Goal: Information Seeking & Learning: Learn about a topic

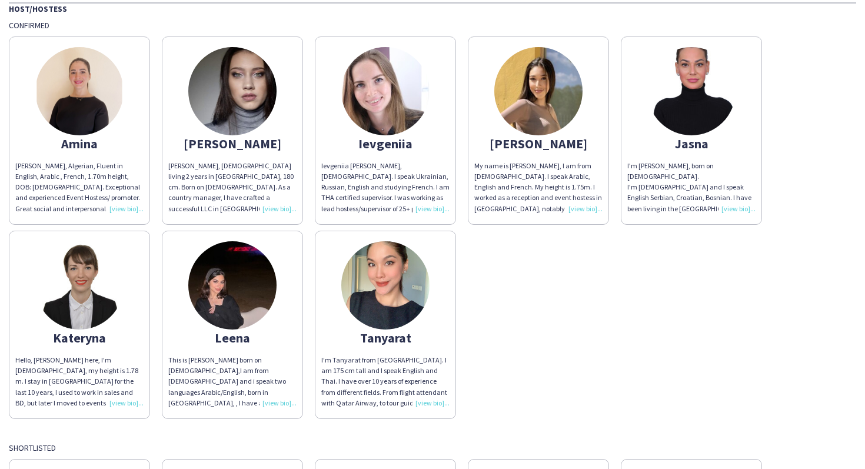
scroll to position [535, 0]
click at [65, 302] on img at bounding box center [79, 285] width 88 height 88
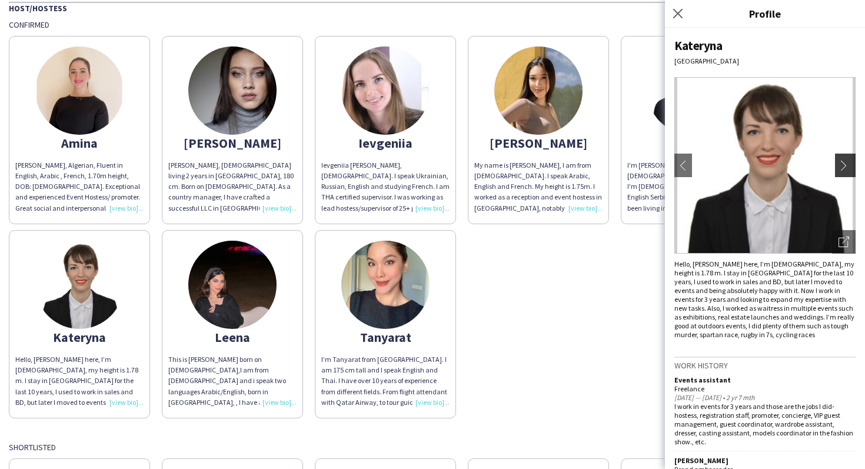
click at [842, 167] on app-icon "chevron-right" at bounding box center [847, 165] width 16 height 11
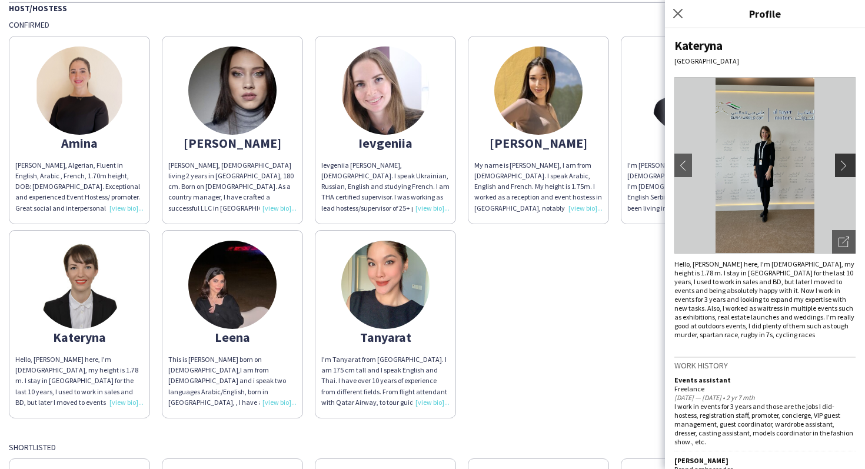
click at [842, 167] on app-icon "chevron-right" at bounding box center [847, 165] width 16 height 11
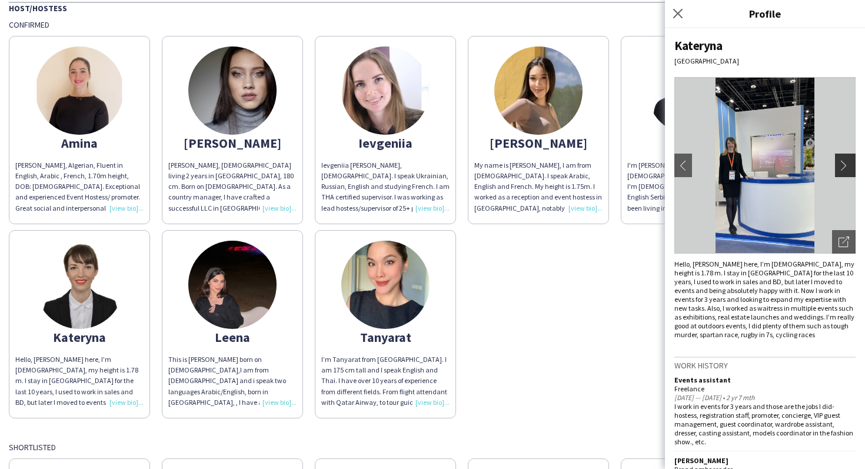
click at [842, 167] on app-icon "chevron-right" at bounding box center [847, 165] width 16 height 11
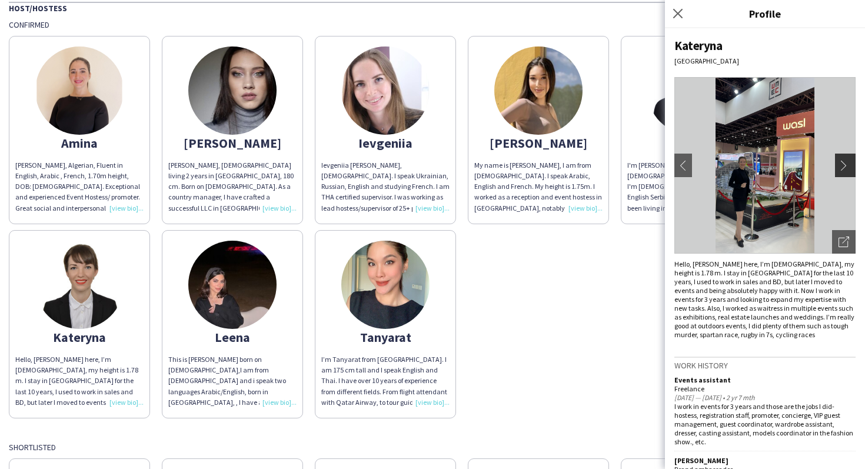
click at [842, 167] on app-icon "chevron-right" at bounding box center [847, 165] width 16 height 11
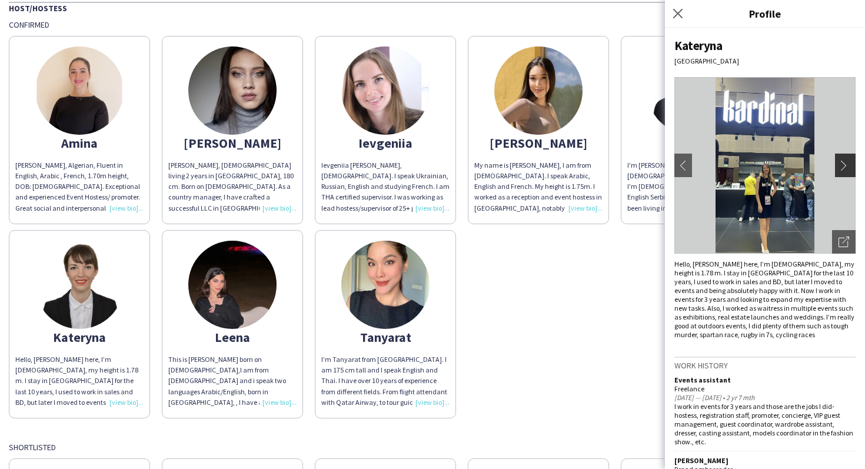
click at [842, 167] on app-icon "chevron-right" at bounding box center [847, 165] width 16 height 11
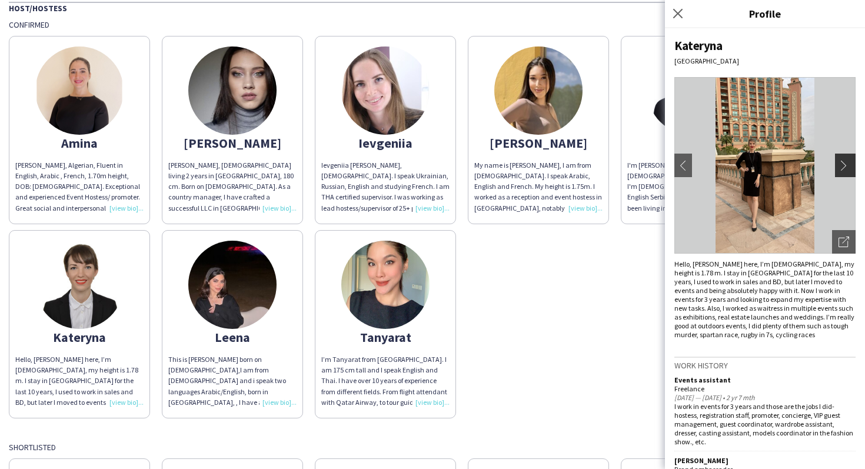
click at [842, 167] on app-icon "chevron-right" at bounding box center [847, 165] width 16 height 11
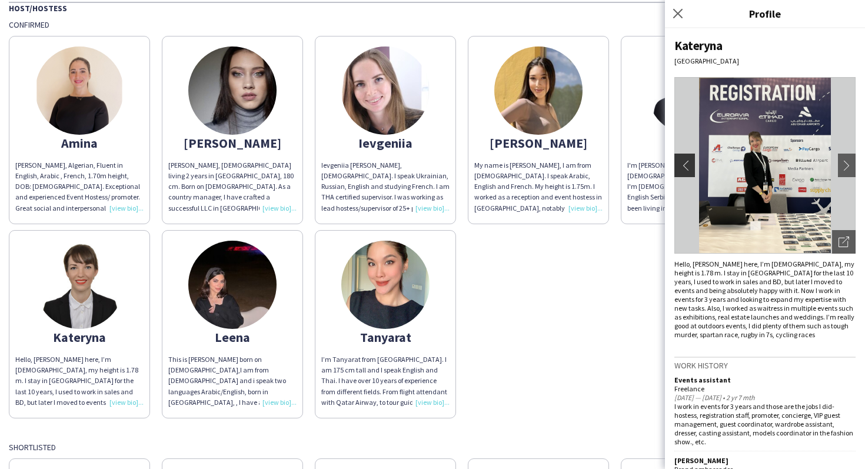
click at [684, 158] on button "chevron-left" at bounding box center [683, 166] width 24 height 24
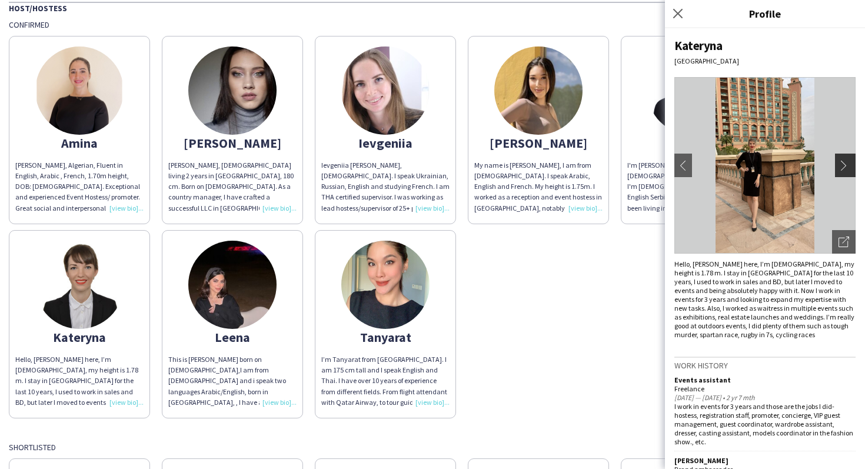
click at [841, 166] on app-icon "chevron-right" at bounding box center [847, 165] width 16 height 11
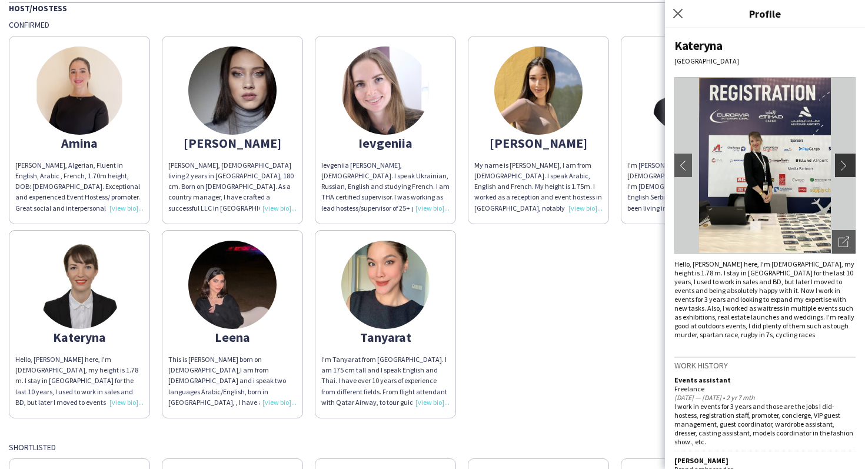
click at [841, 166] on app-icon "chevron-right" at bounding box center [847, 165] width 16 height 11
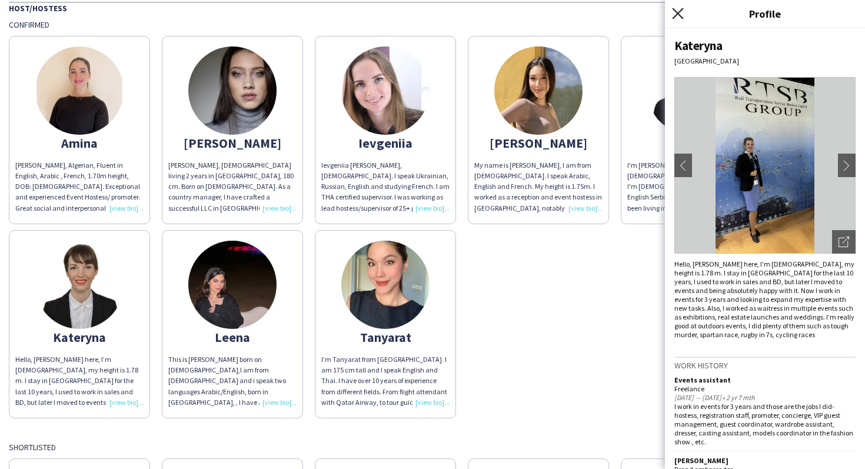
click at [679, 11] on icon "Close pop-in" at bounding box center [677, 13] width 11 height 11
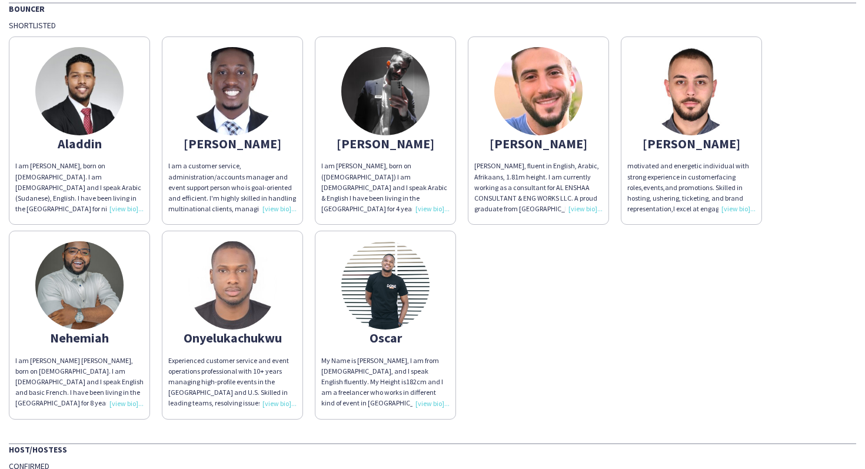
scroll to position [94, 0]
click at [429, 393] on div "My Name is [PERSON_NAME], I am from [DEMOGRAPHIC_DATA], and I speak English flu…" at bounding box center [385, 382] width 128 height 54
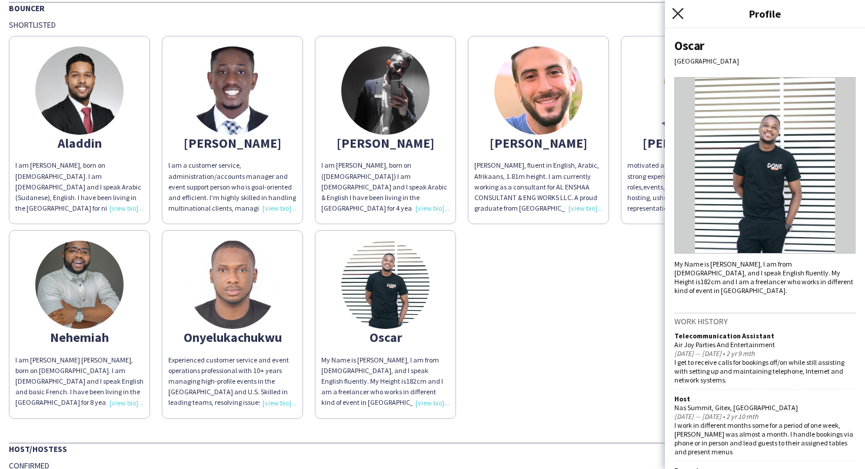
click at [680, 15] on icon at bounding box center [677, 13] width 11 height 11
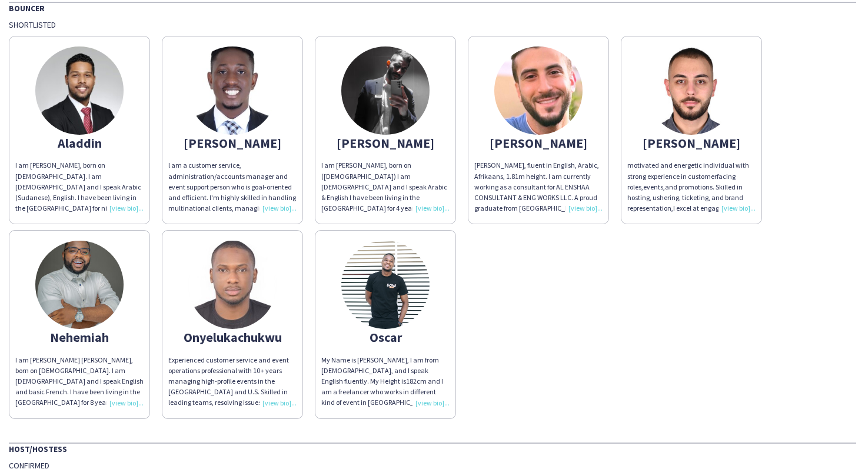
click at [107, 278] on img at bounding box center [79, 285] width 88 height 88
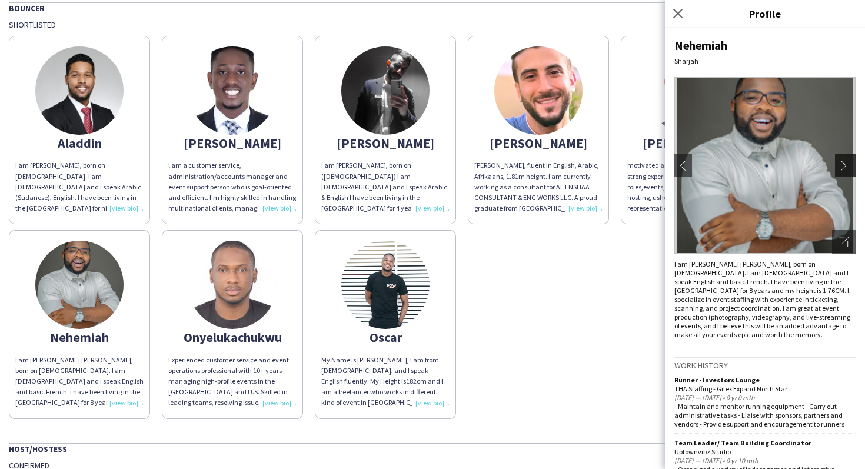
click at [849, 162] on app-icon "chevron-right" at bounding box center [847, 165] width 16 height 11
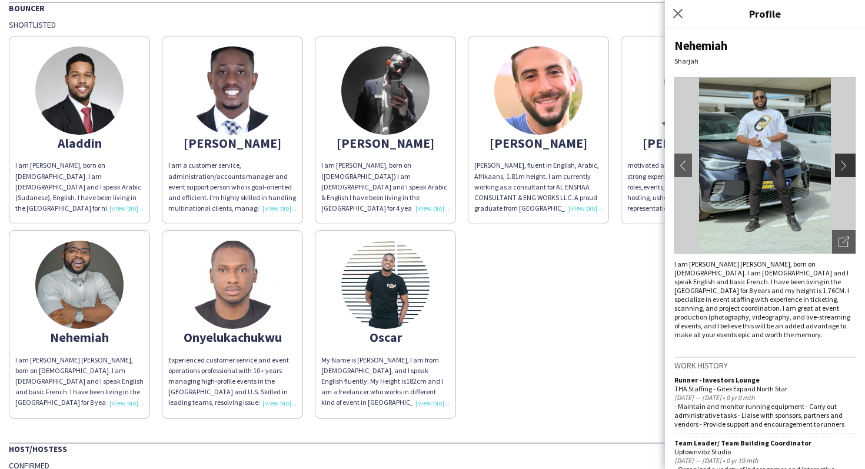
click at [846, 161] on app-icon "chevron-right" at bounding box center [847, 165] width 16 height 11
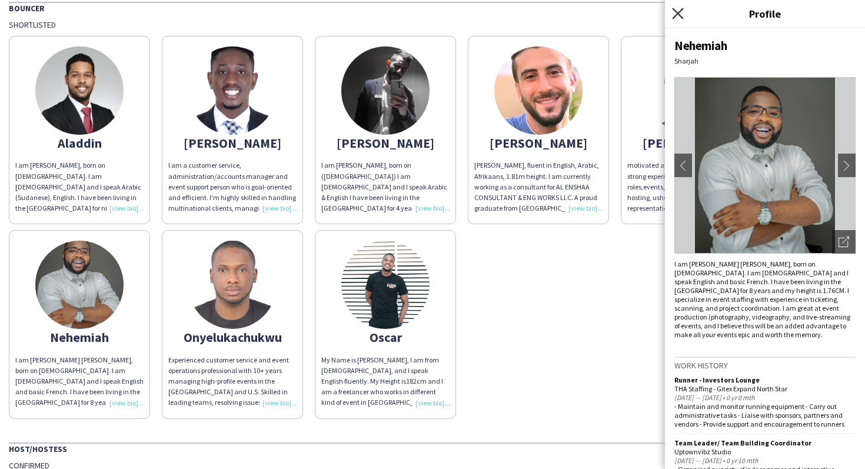
click at [677, 14] on icon at bounding box center [677, 13] width 11 height 11
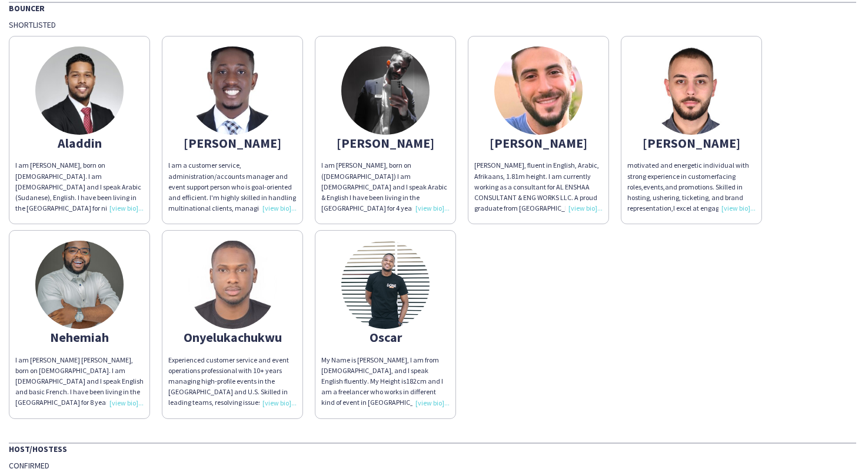
click at [687, 98] on img at bounding box center [691, 90] width 88 height 88
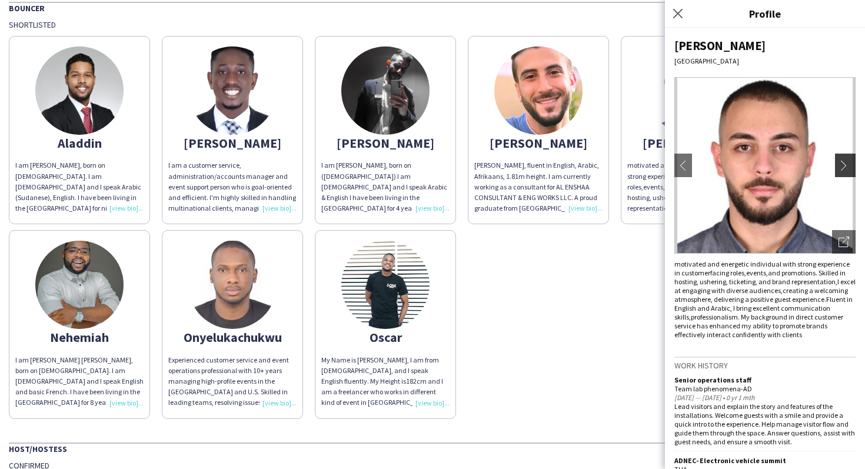
click at [839, 165] on button "chevron-right" at bounding box center [847, 166] width 24 height 24
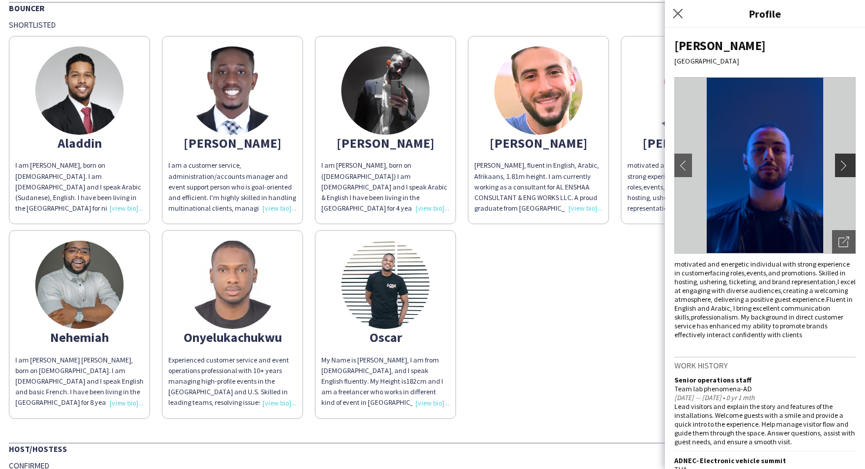
click at [839, 165] on app-icon "chevron-right" at bounding box center [847, 165] width 16 height 11
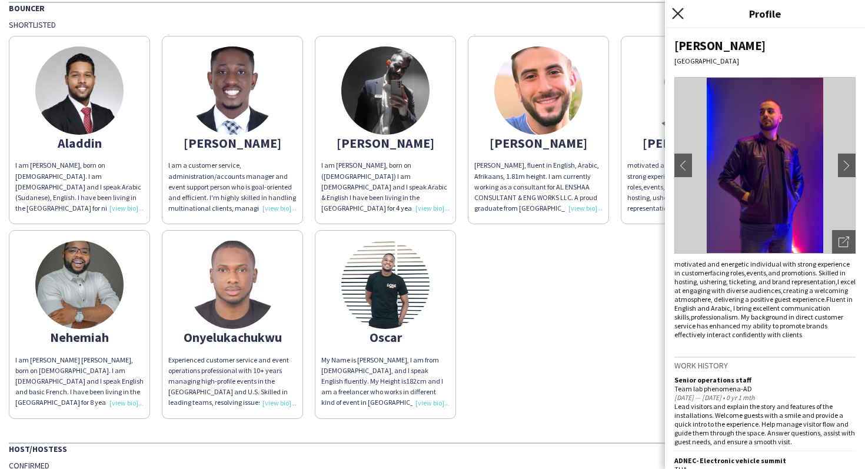
click at [674, 12] on icon "Close pop-in" at bounding box center [677, 13] width 11 height 11
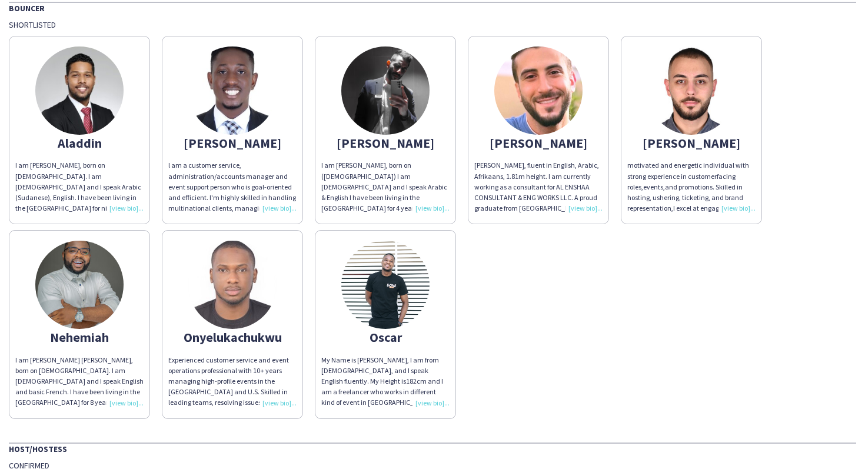
click at [393, 104] on img at bounding box center [385, 90] width 88 height 88
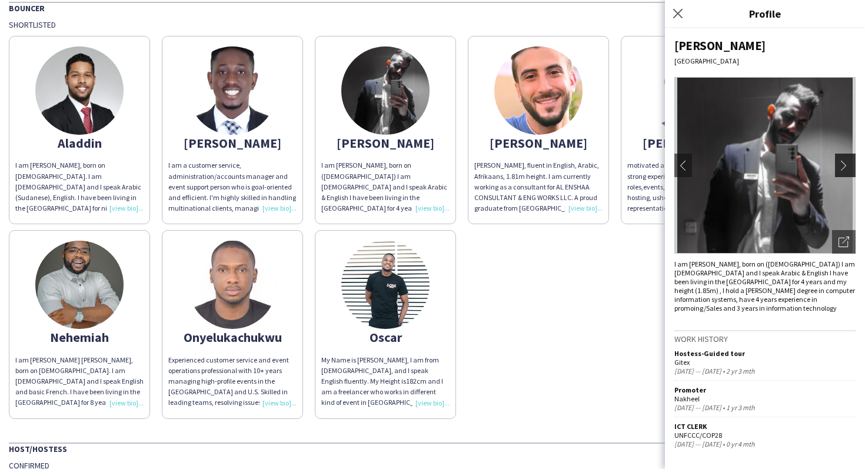
click at [849, 169] on app-icon "chevron-right" at bounding box center [847, 165] width 16 height 11
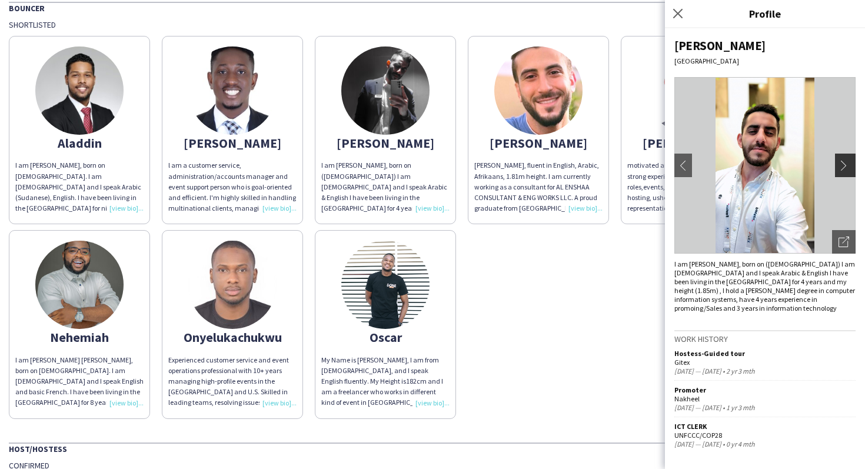
click at [849, 169] on app-icon "chevron-right" at bounding box center [847, 165] width 16 height 11
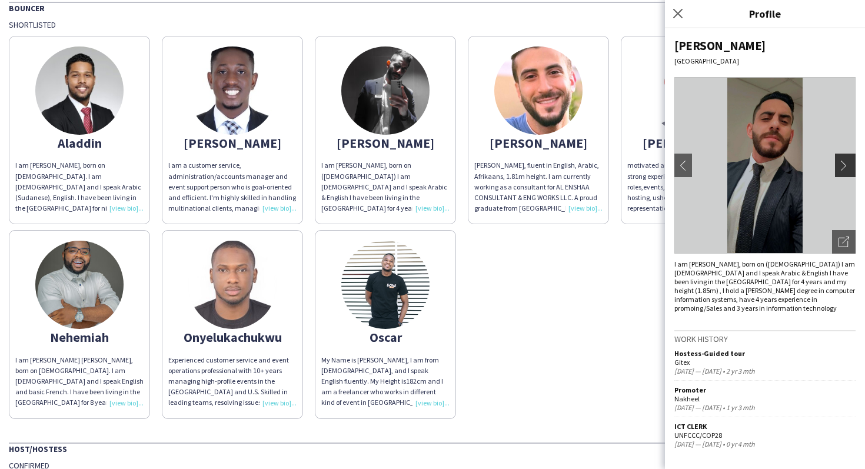
click at [849, 169] on app-icon "chevron-right" at bounding box center [847, 165] width 16 height 11
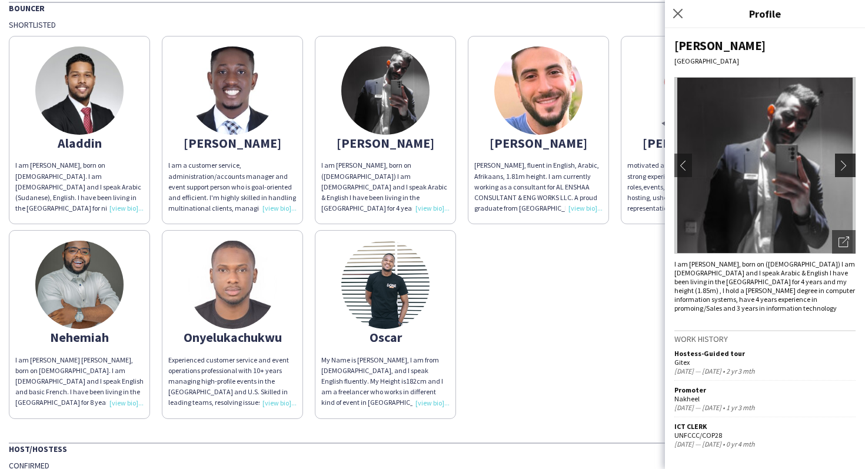
click at [849, 169] on app-icon "chevron-right" at bounding box center [847, 165] width 16 height 11
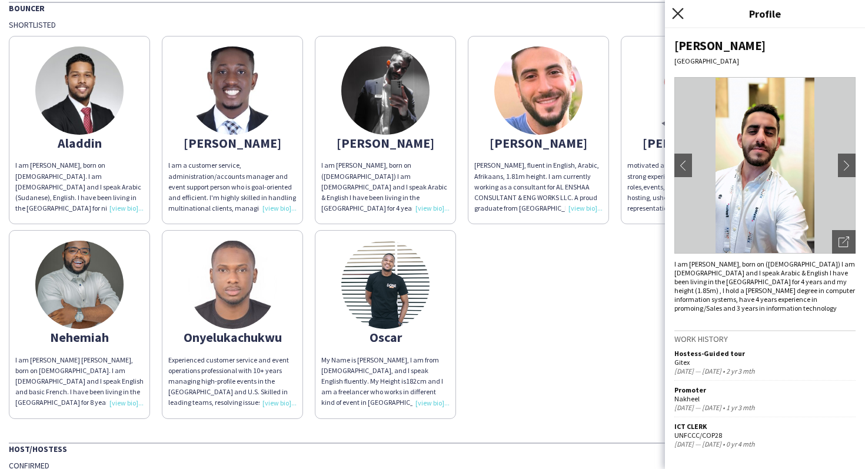
click at [681, 16] on icon "Close pop-in" at bounding box center [677, 13] width 11 height 11
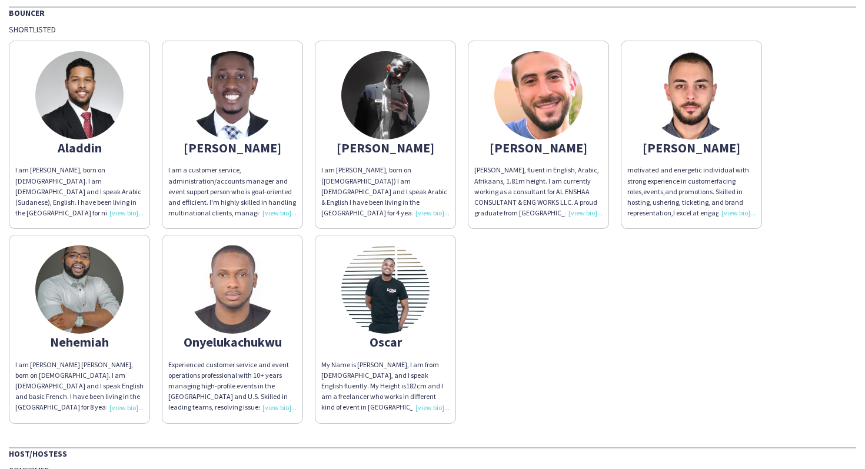
scroll to position [90, 0]
click at [212, 291] on img at bounding box center [232, 289] width 88 height 88
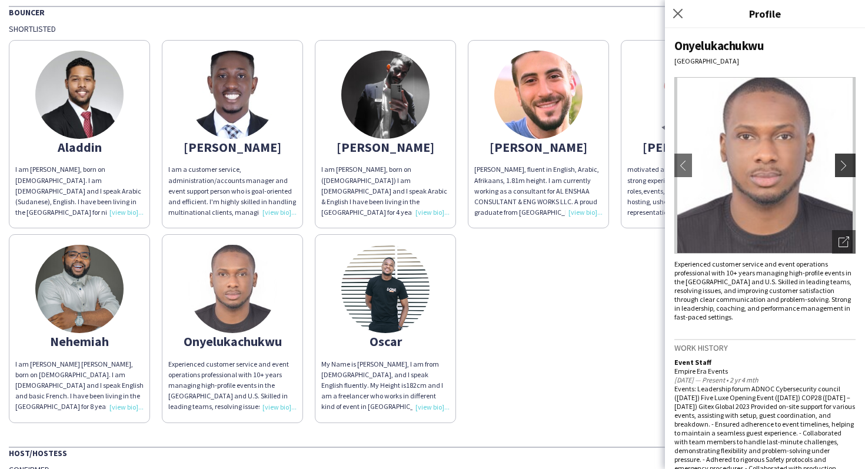
click at [838, 173] on button "chevron-right" at bounding box center [847, 166] width 24 height 24
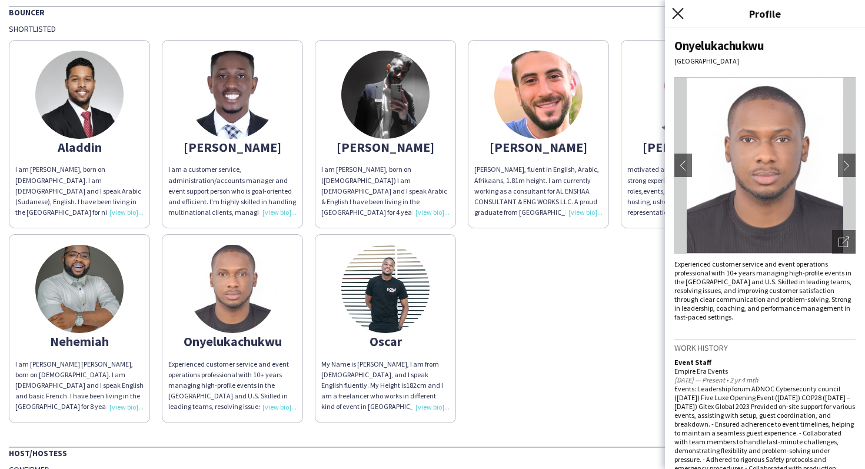
click at [679, 14] on icon "Close pop-in" at bounding box center [677, 13] width 11 height 11
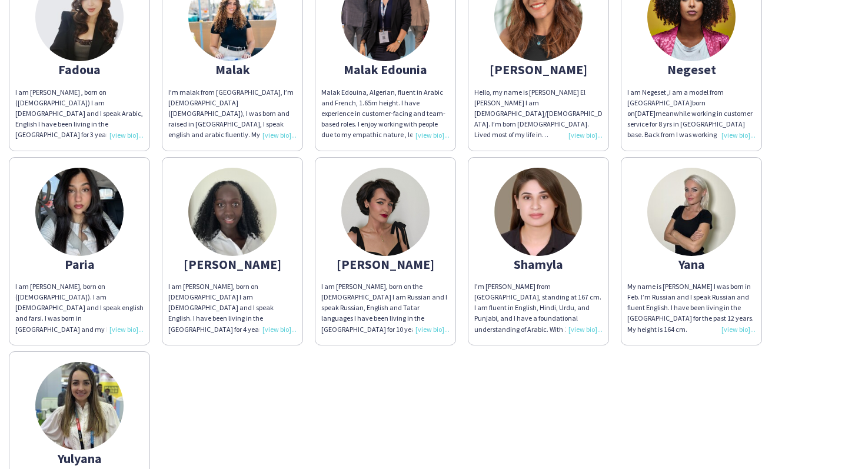
scroll to position [1228, 0]
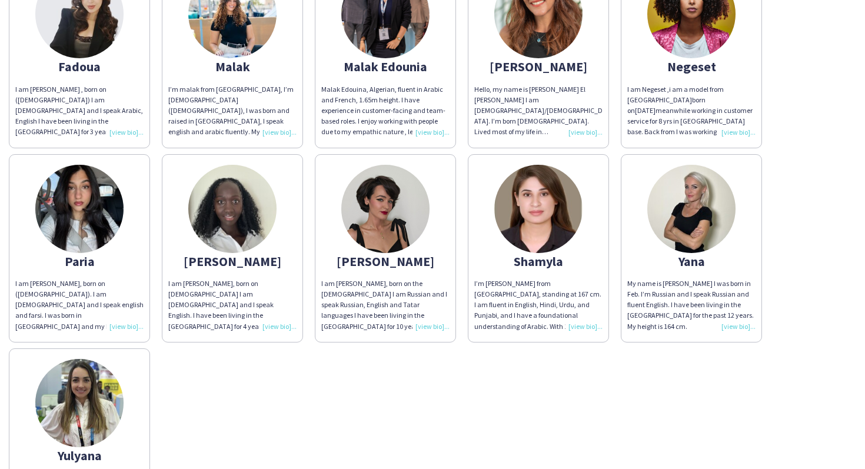
click at [533, 230] on img at bounding box center [538, 209] width 88 height 88
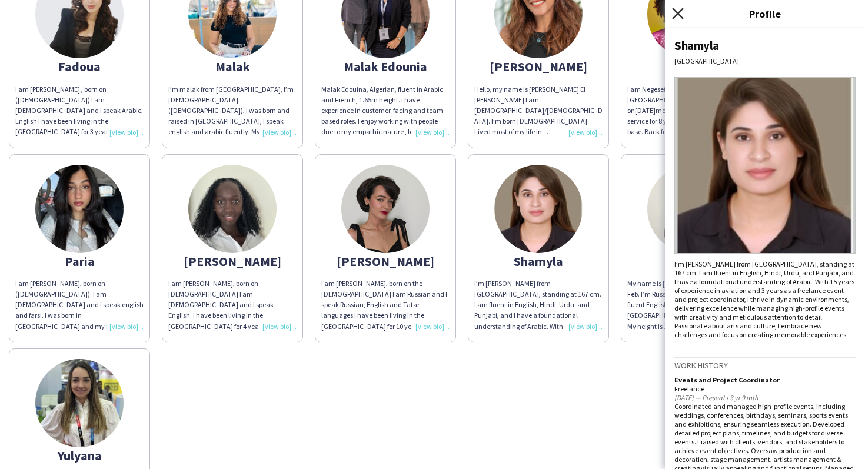
click at [679, 16] on icon "Close pop-in" at bounding box center [677, 13] width 11 height 11
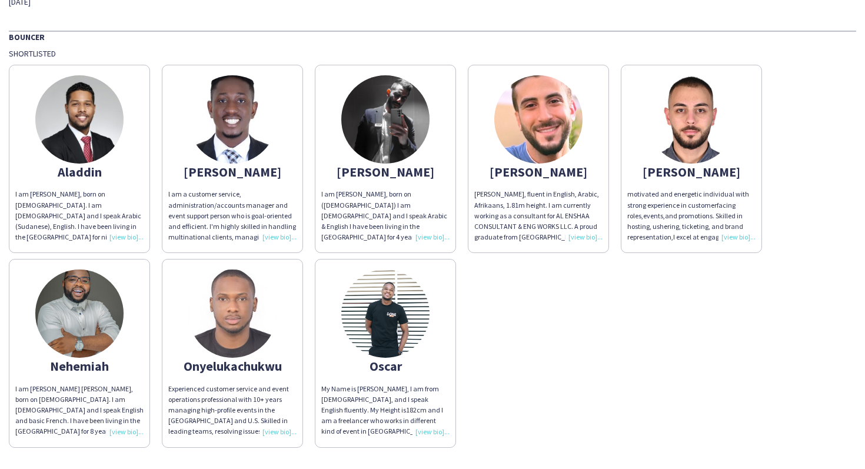
scroll to position [0, 0]
